Goal: Task Accomplishment & Management: Use online tool/utility

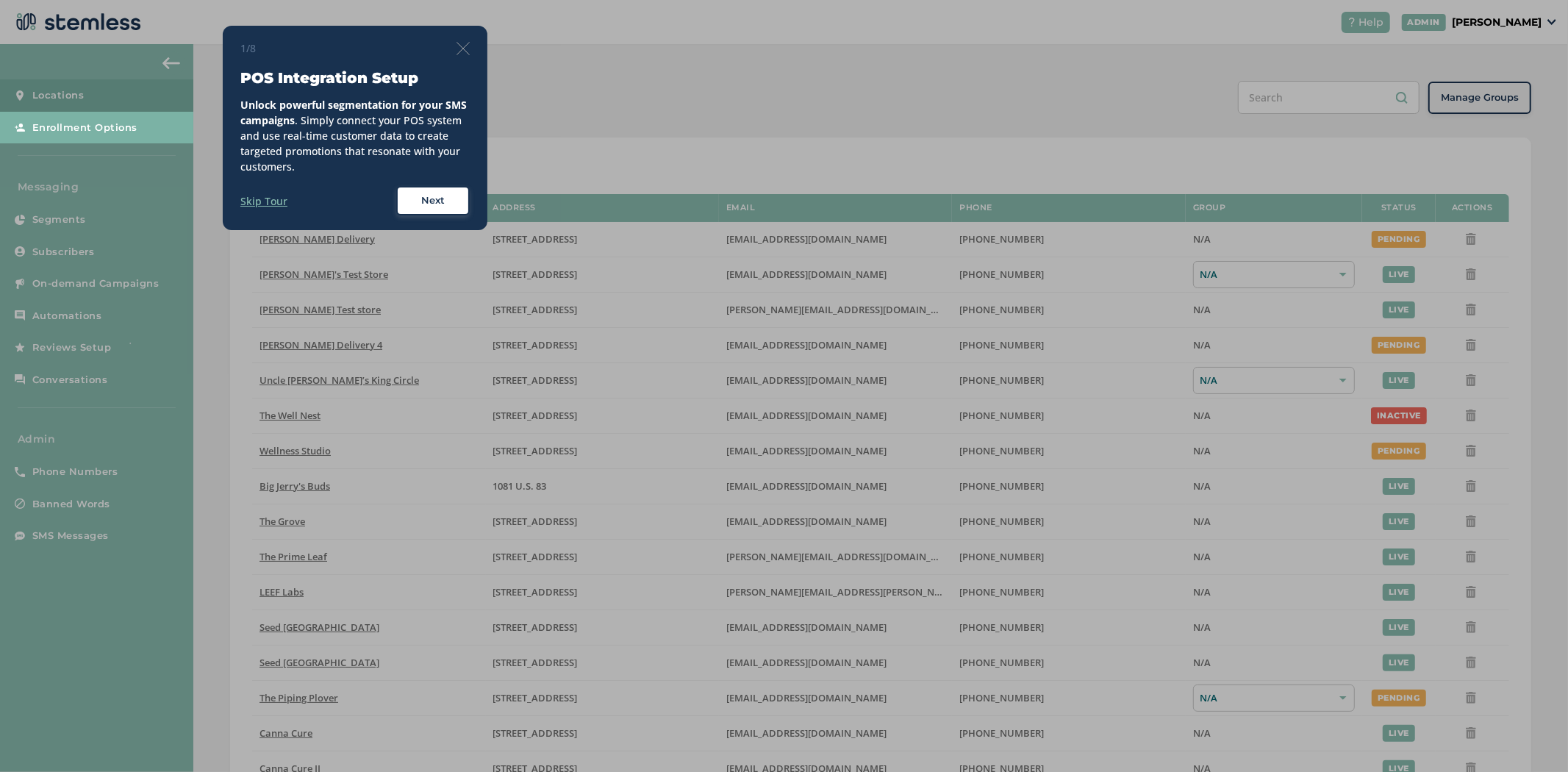
click at [458, 47] on img at bounding box center [462, 48] width 13 height 13
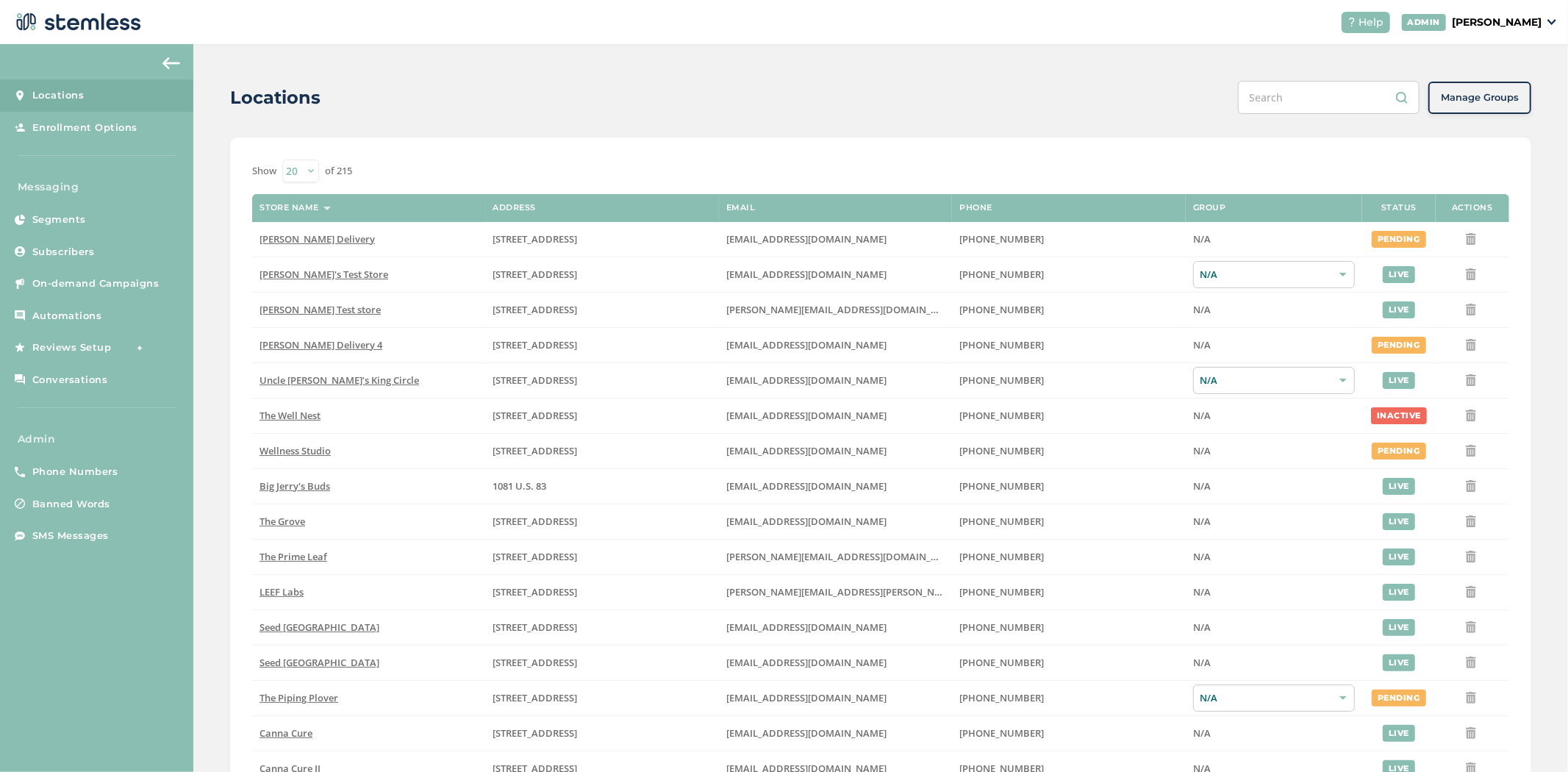
click at [1510, 10] on header "Help ADMIN [PERSON_NAME]" at bounding box center [784, 22] width 1568 height 44
click at [1514, 18] on p "[PERSON_NAME]" at bounding box center [1497, 23] width 89 height 16
click at [1483, 104] on span "Impersonate" at bounding box center [1504, 106] width 72 height 15
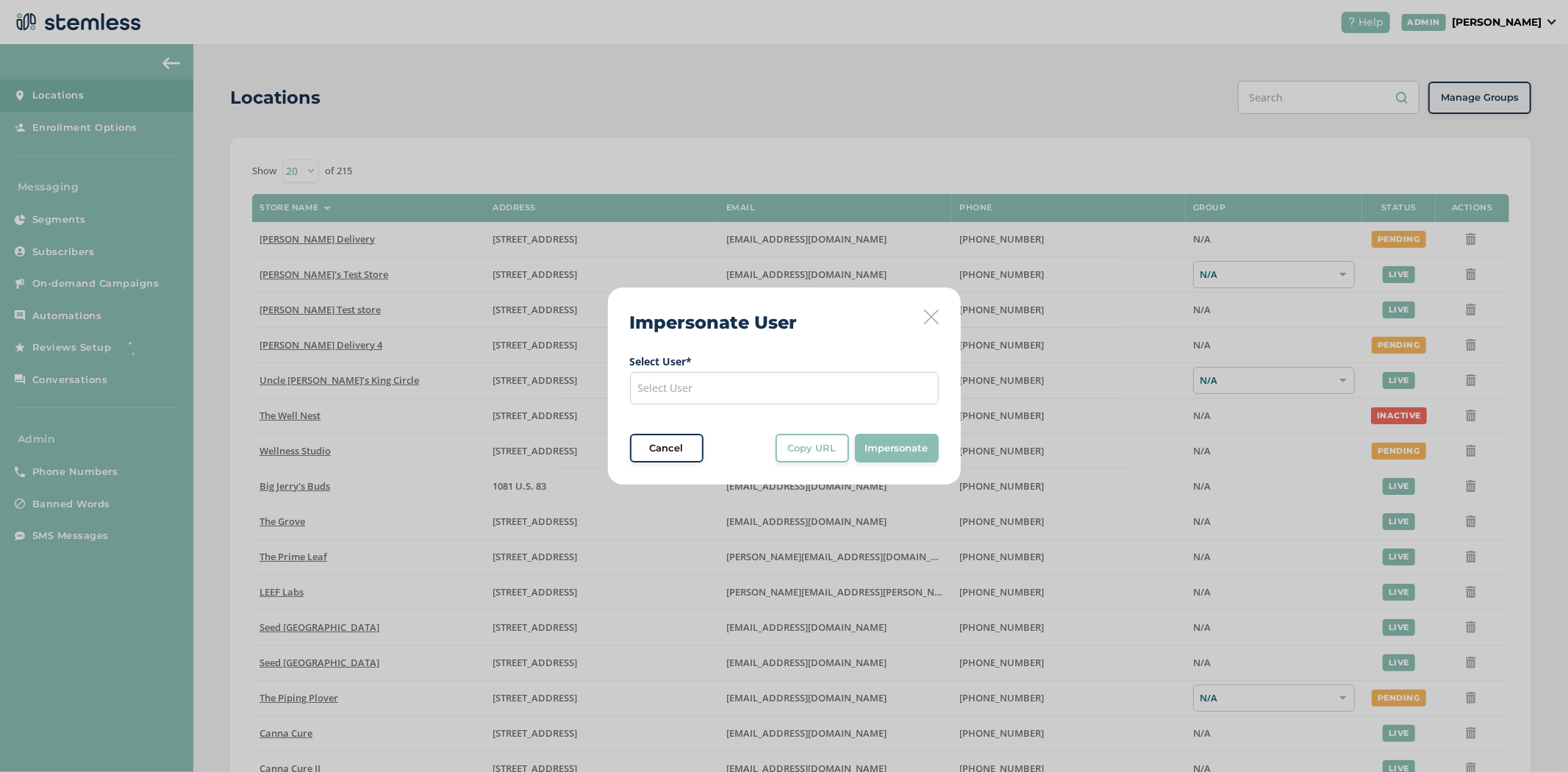
click at [737, 392] on div "Select User" at bounding box center [784, 388] width 309 height 32
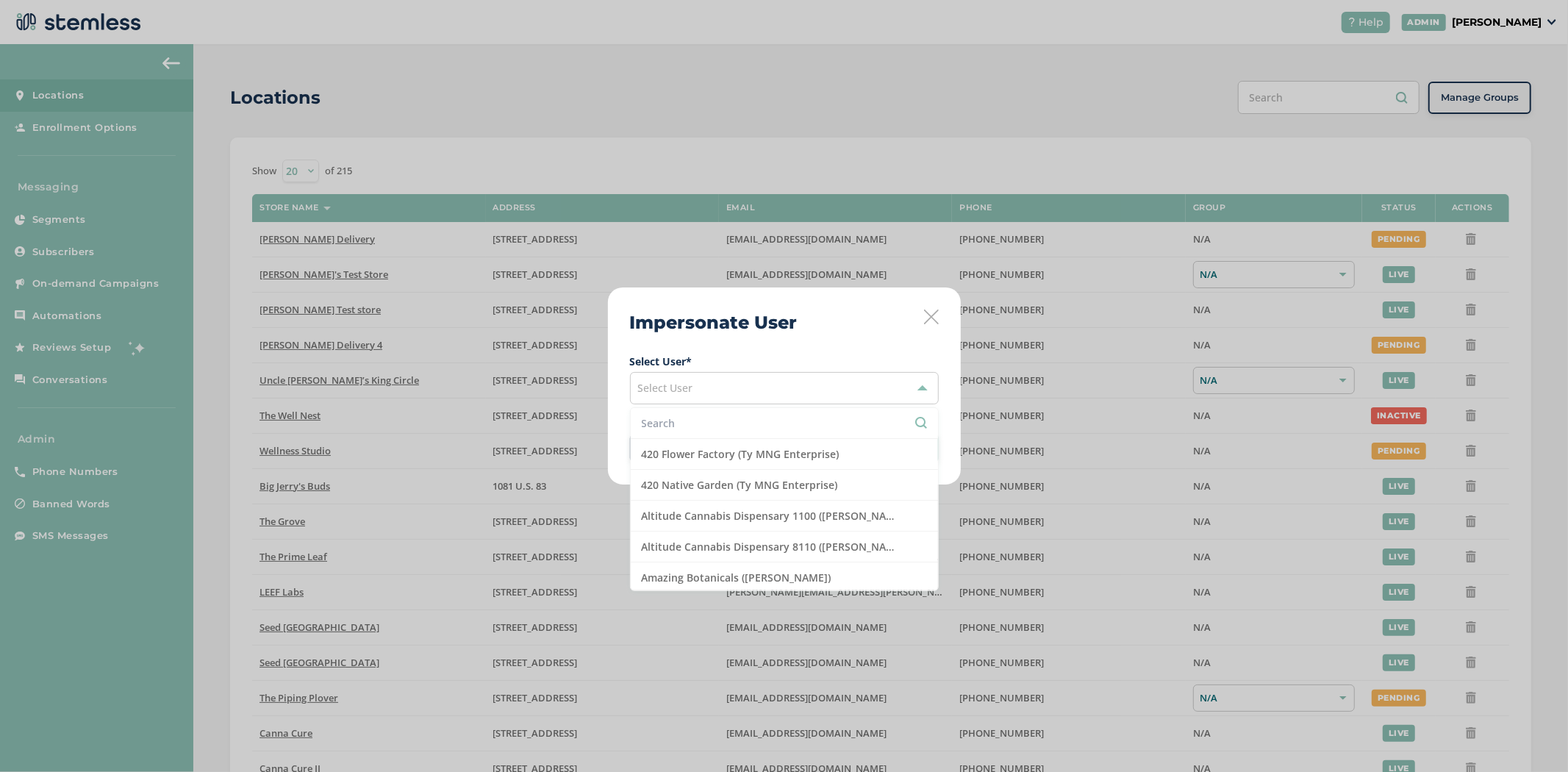
click at [705, 424] on input "text" at bounding box center [784, 423] width 285 height 16
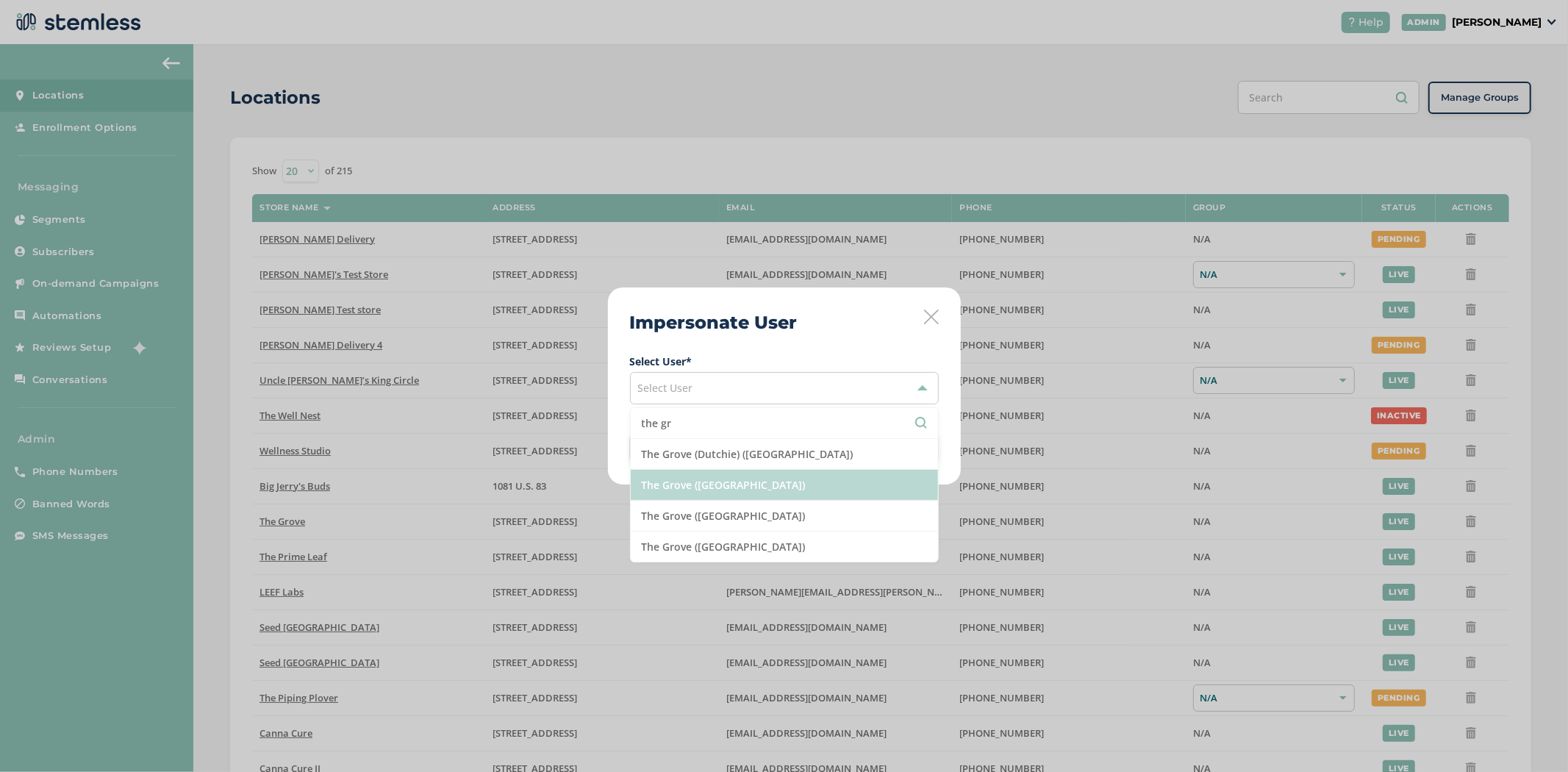
type input "the gr"
click at [731, 487] on li "The Grove ([GEOGRAPHIC_DATA])" at bounding box center [784, 484] width 307 height 31
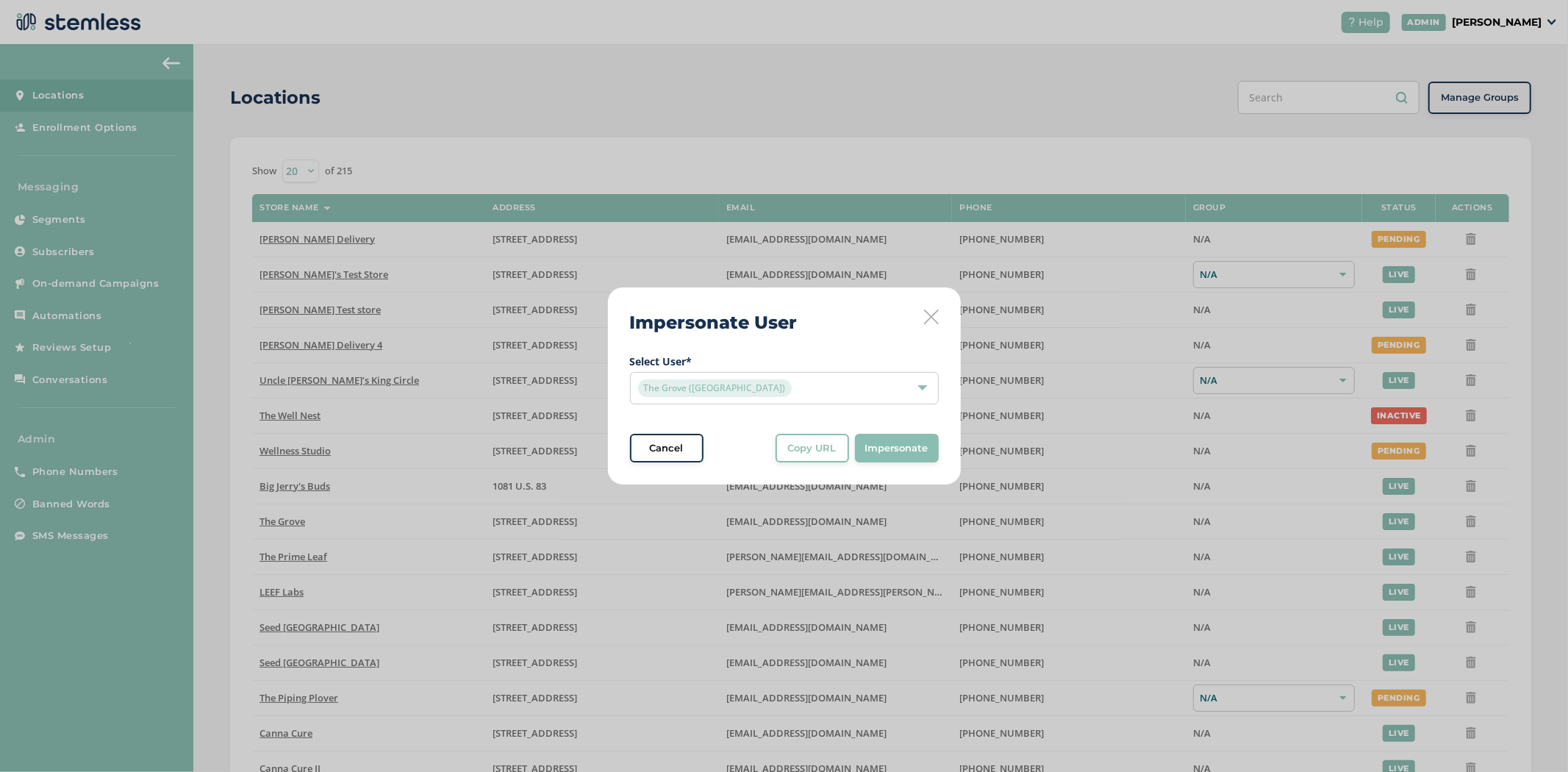
click at [900, 454] on span "Impersonate" at bounding box center [897, 448] width 63 height 15
